Goal: Information Seeking & Learning: Learn about a topic

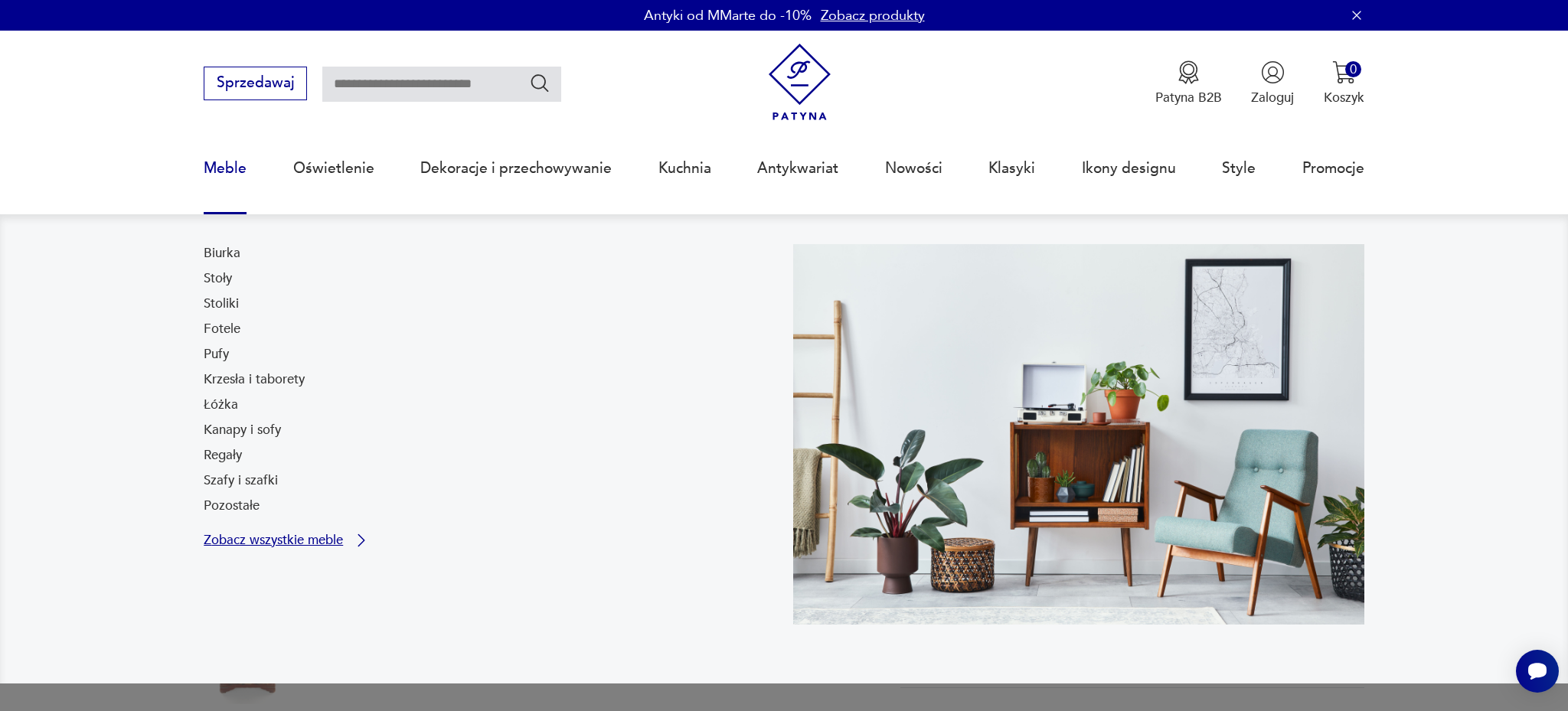
click at [243, 536] on p "Zobacz wszystkie meble" at bounding box center [274, 539] width 140 height 12
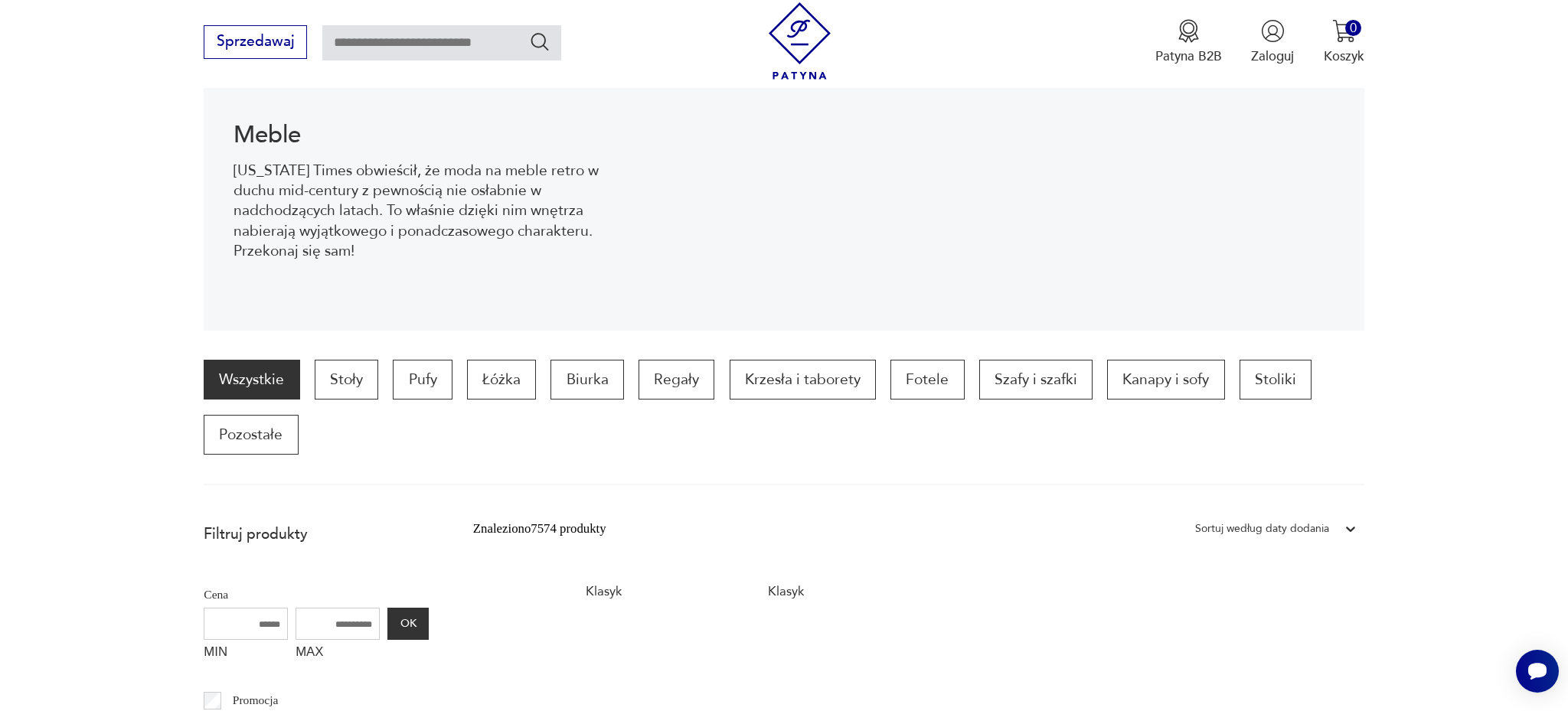
scroll to position [225, 0]
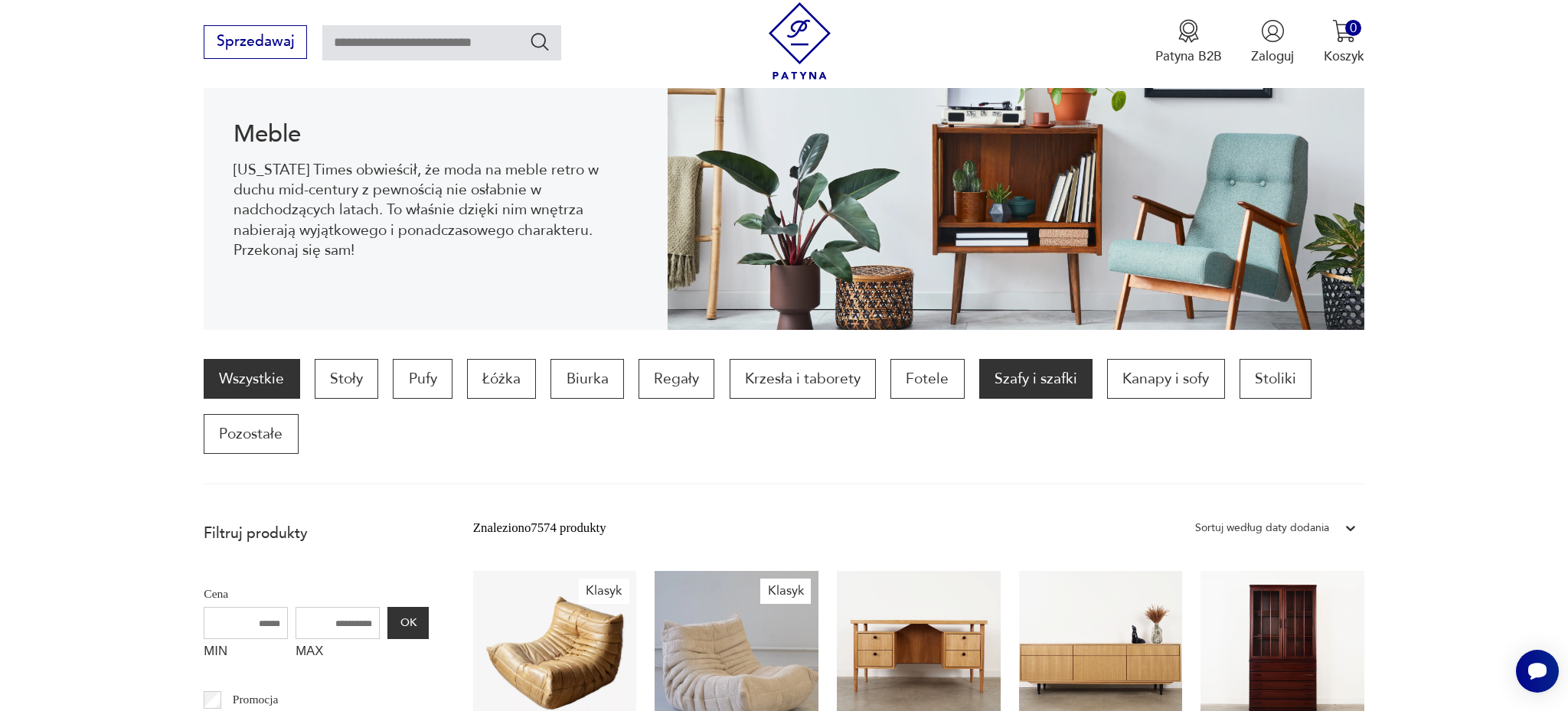
click at [1041, 381] on p "Szafy i szafki" at bounding box center [1036, 378] width 113 height 39
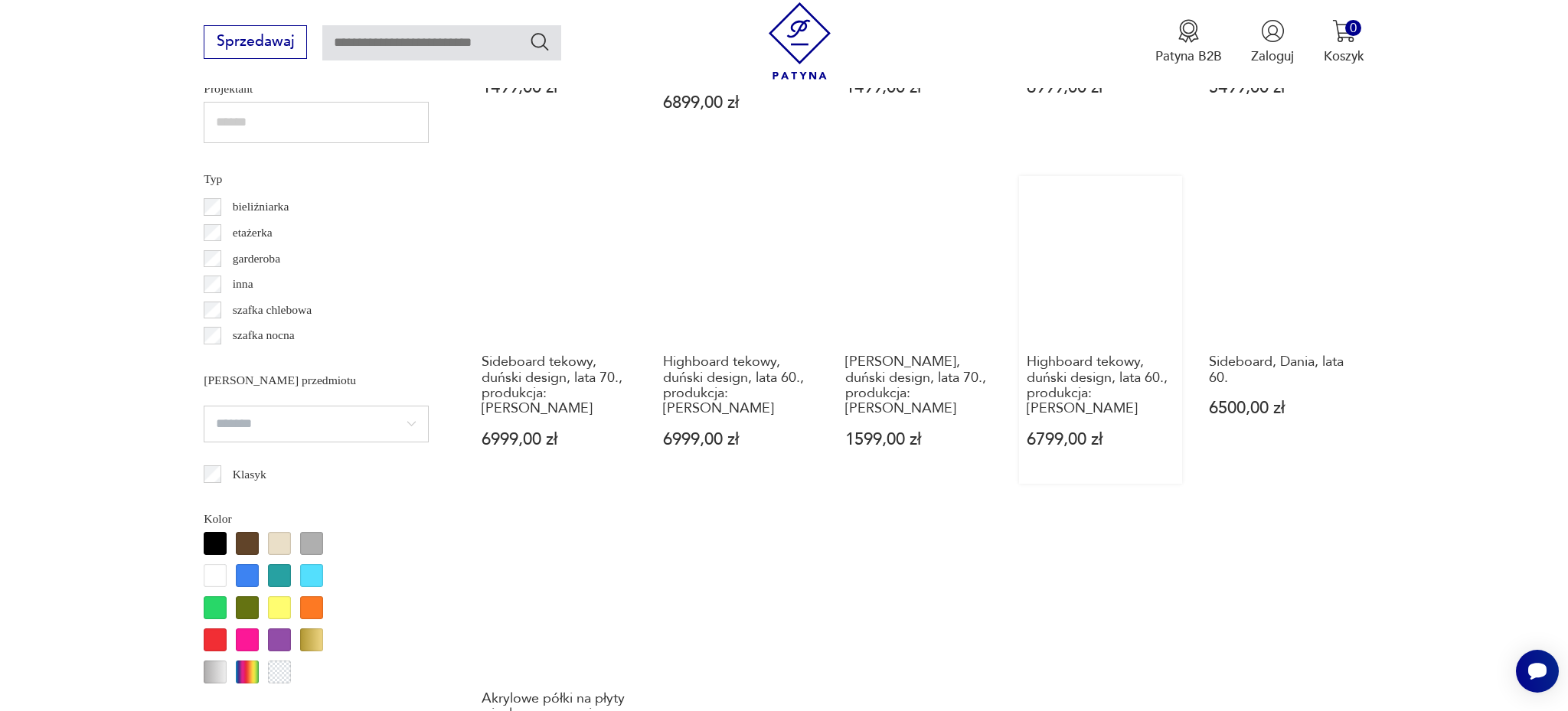
scroll to position [1327, 0]
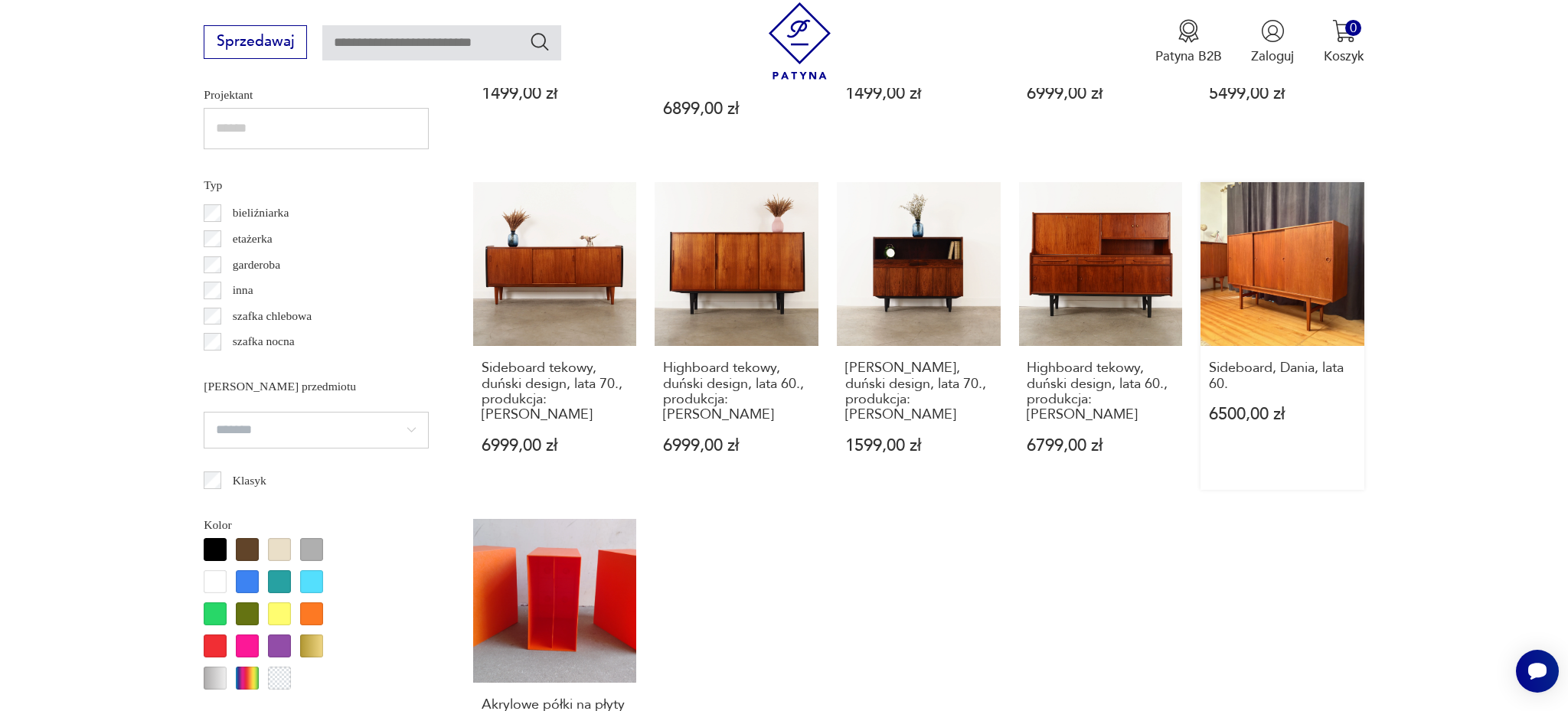
click at [1298, 259] on link "Sideboard, Dania, lata 60. 6500,00 zł" at bounding box center [1282, 336] width 164 height 306
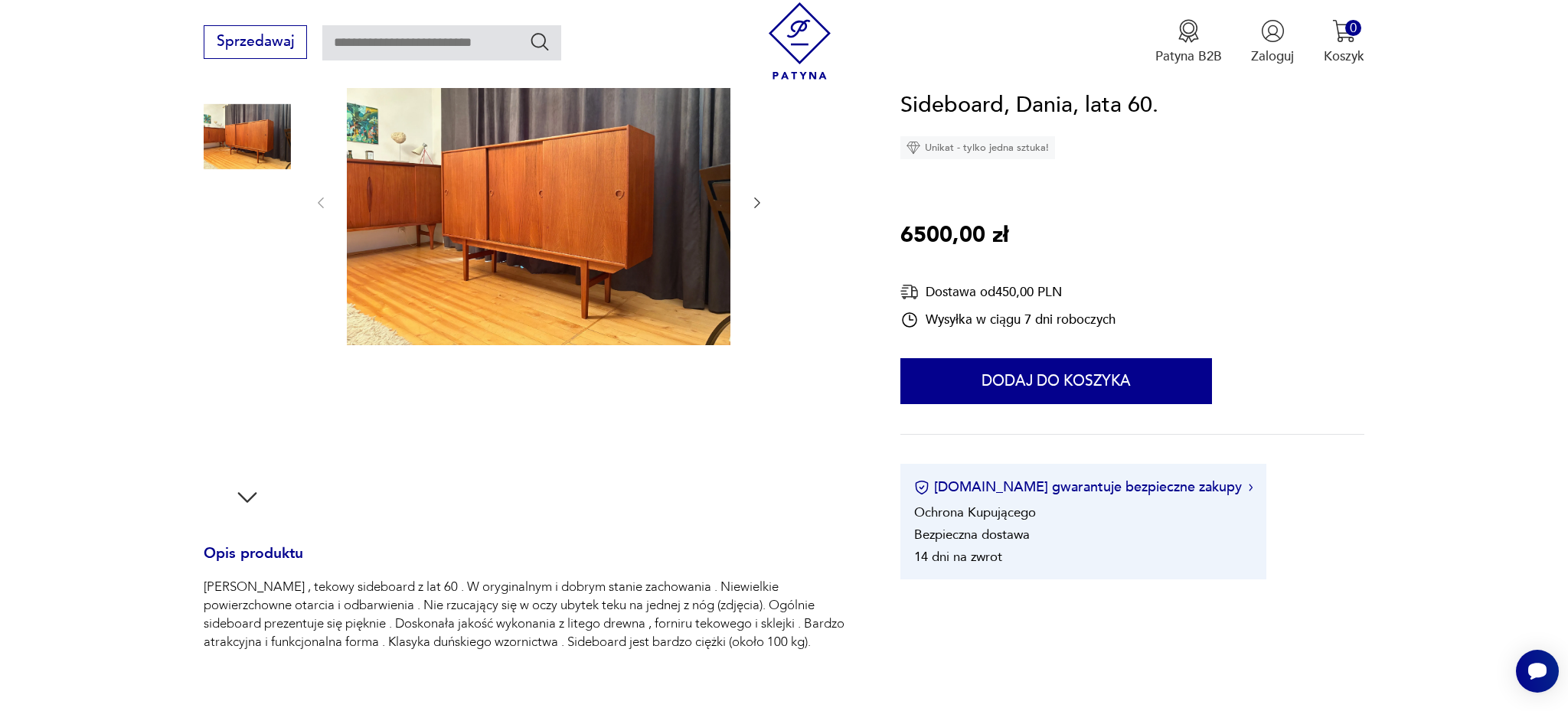
scroll to position [224, 0]
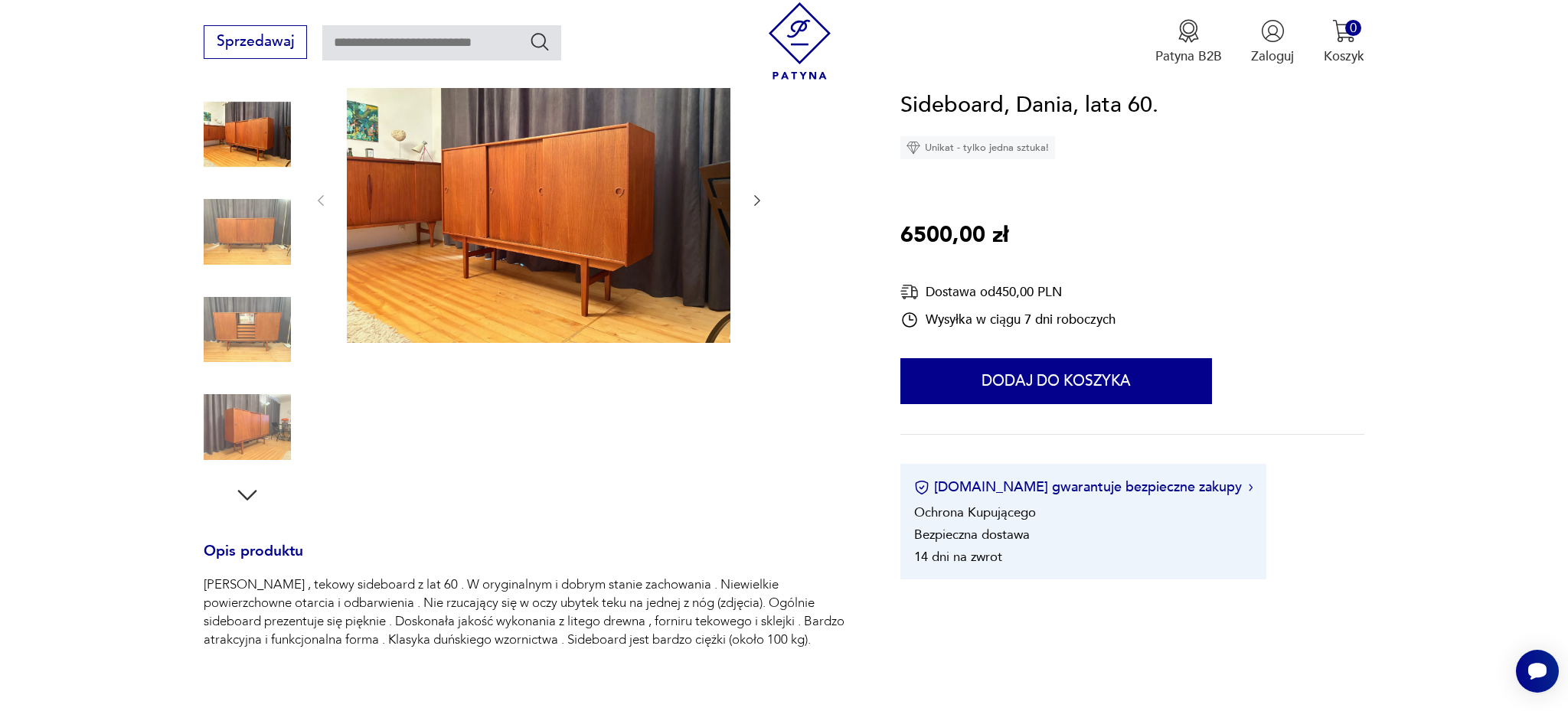
click at [759, 204] on icon "button" at bounding box center [757, 200] width 16 height 16
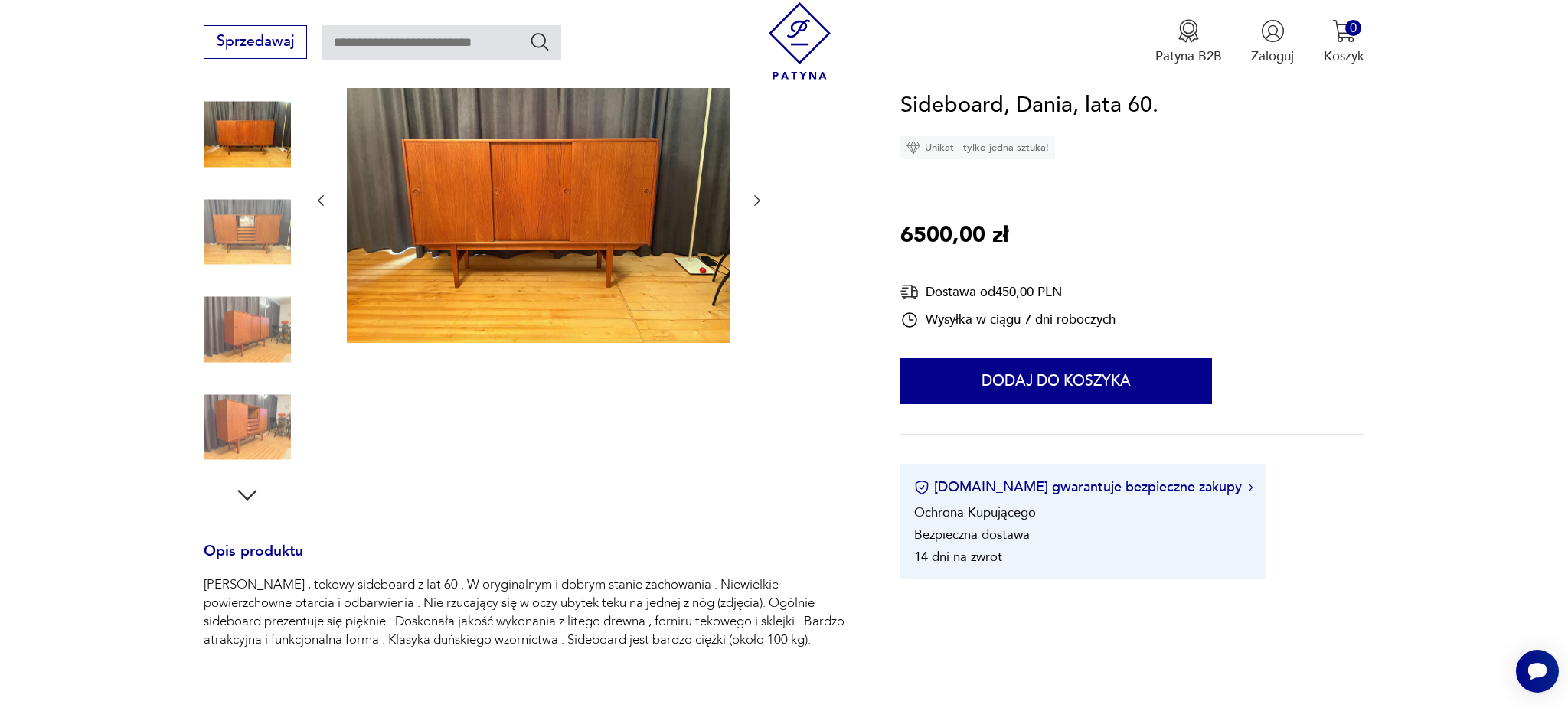
click at [759, 204] on icon "button" at bounding box center [757, 200] width 16 height 16
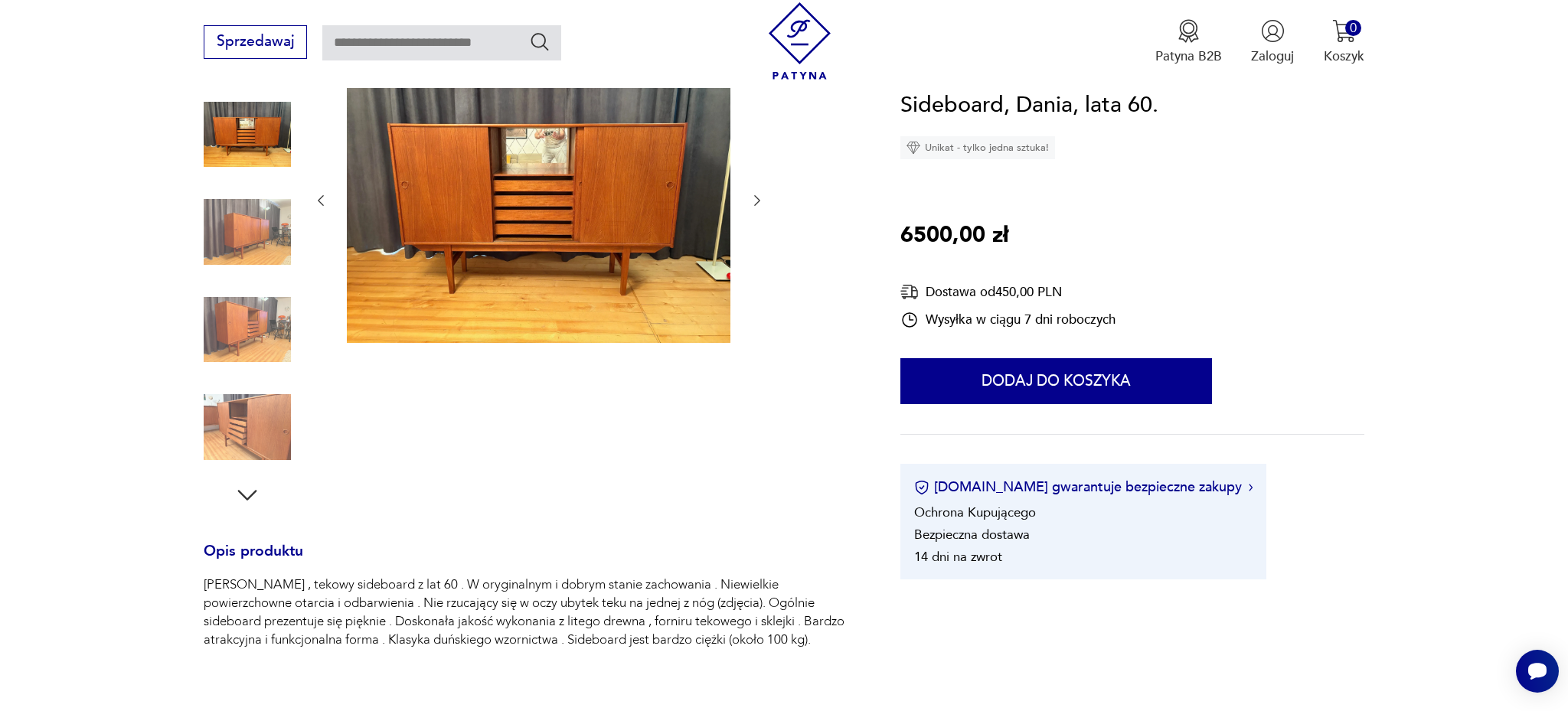
click at [759, 204] on icon "button" at bounding box center [757, 200] width 16 height 16
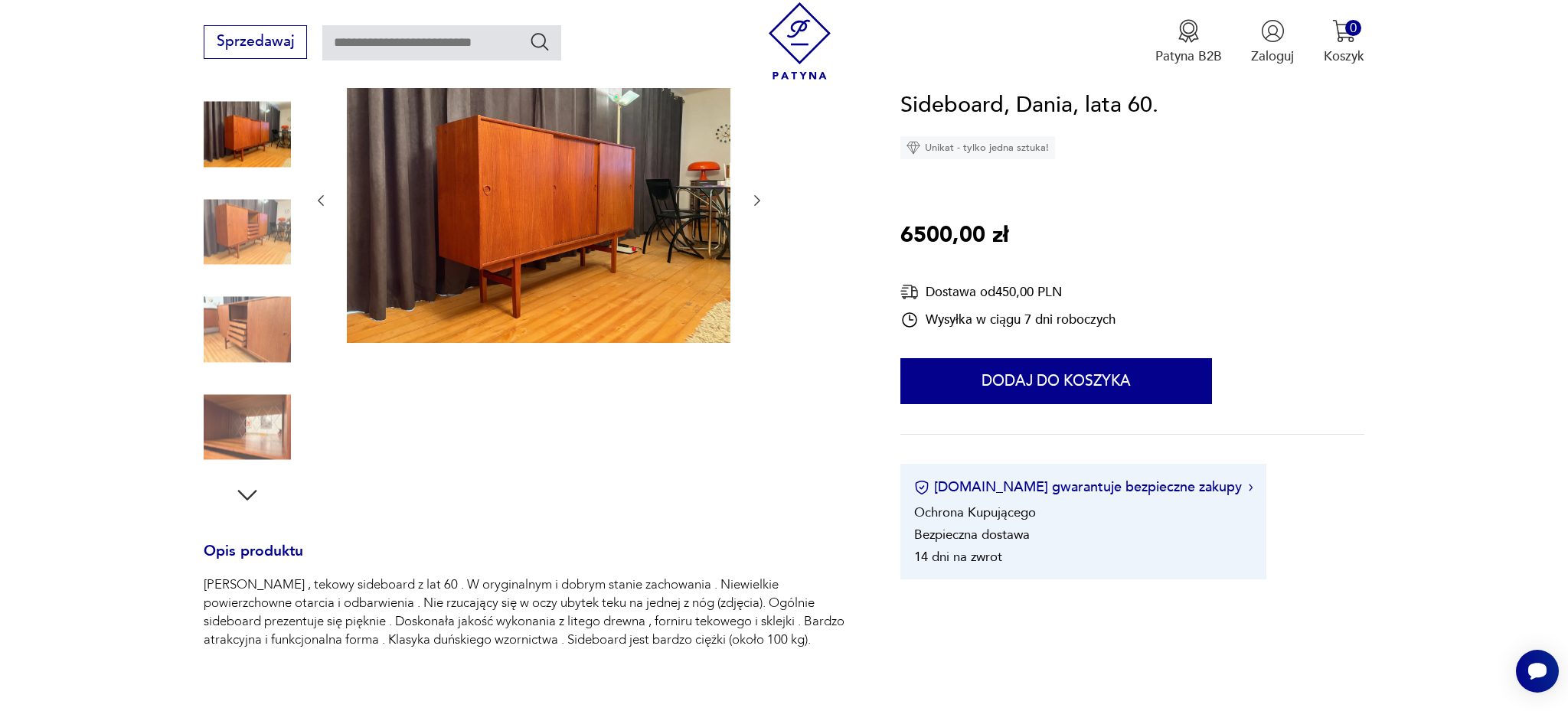
click at [759, 204] on icon "button" at bounding box center [757, 200] width 16 height 16
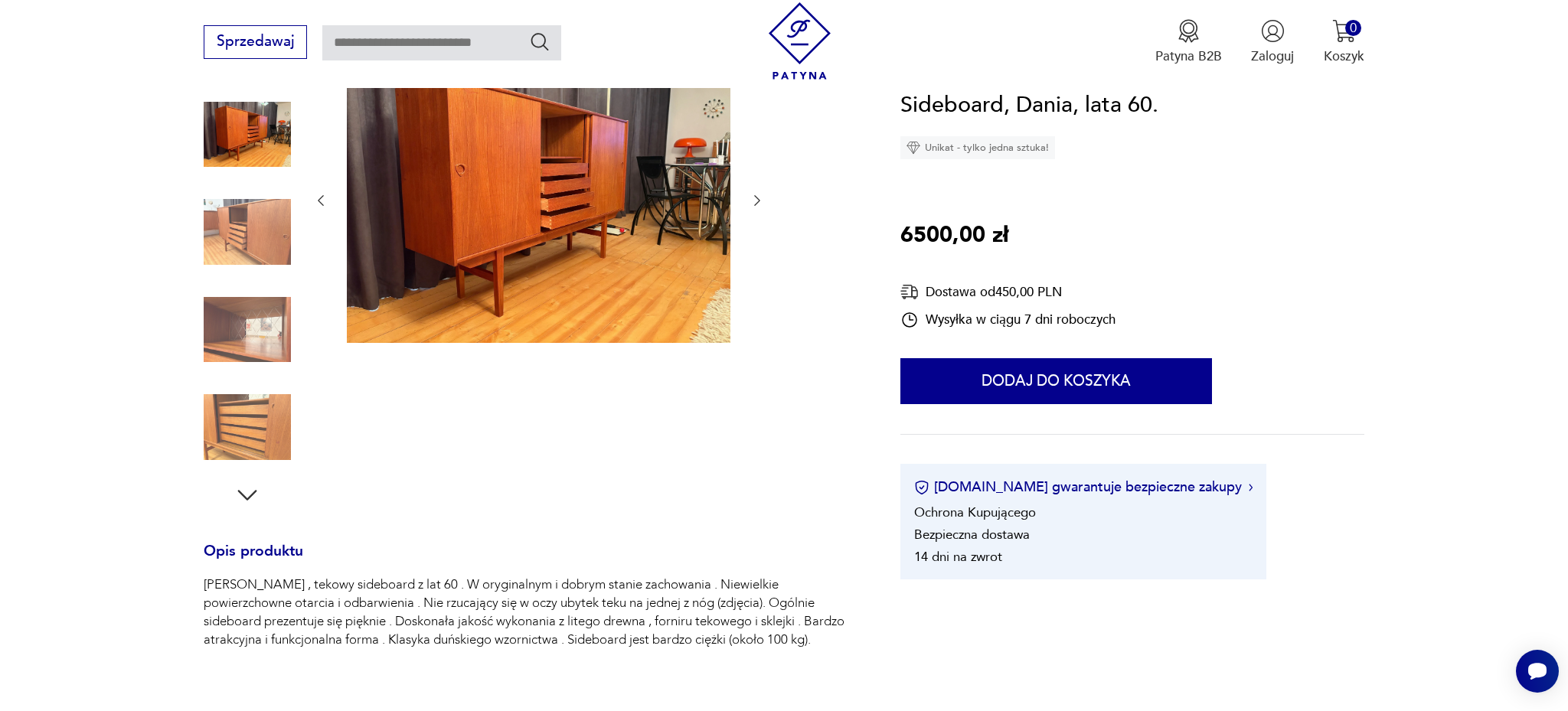
click at [759, 204] on icon "button" at bounding box center [757, 200] width 16 height 16
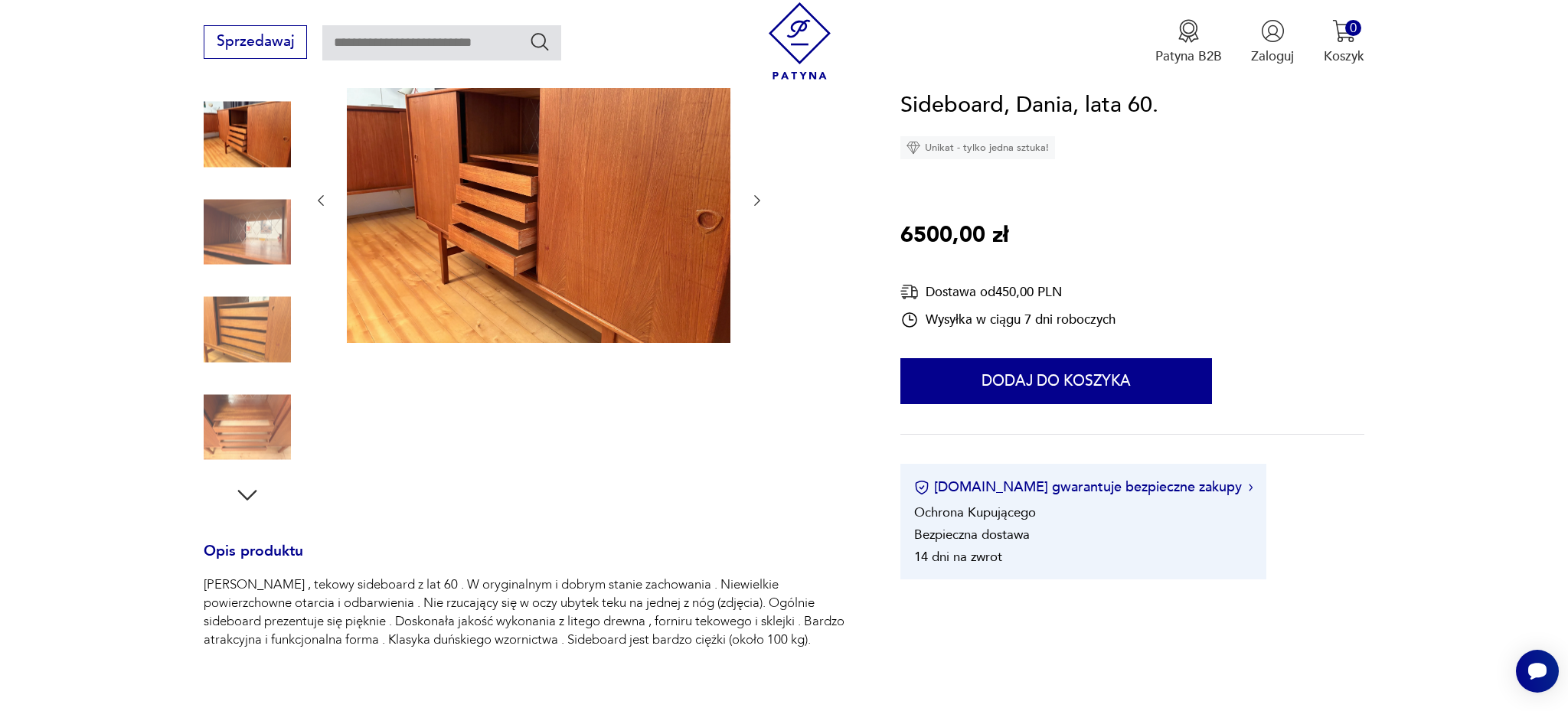
click at [759, 204] on icon "button" at bounding box center [757, 200] width 16 height 16
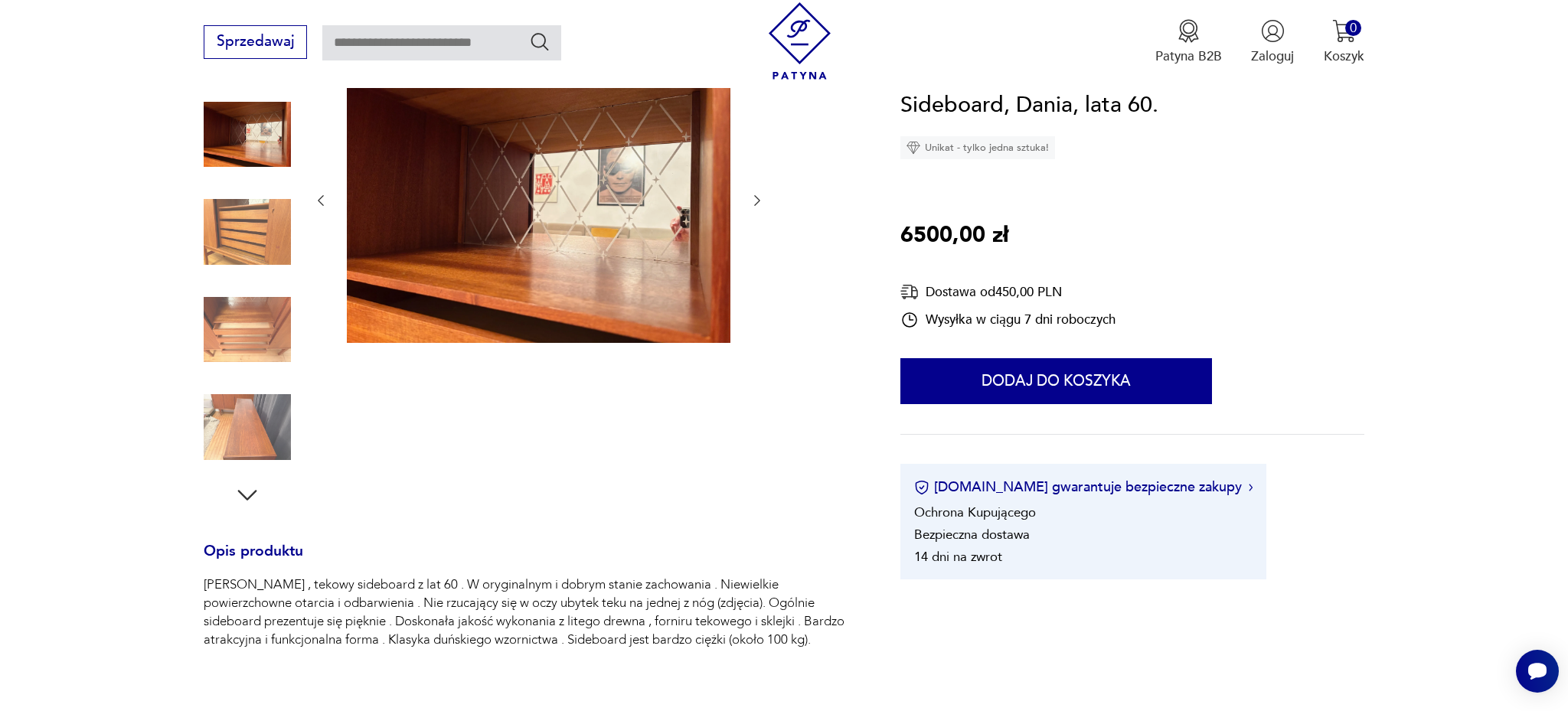
click at [759, 204] on icon "button" at bounding box center [757, 200] width 16 height 16
